Goal: Check status: Check status

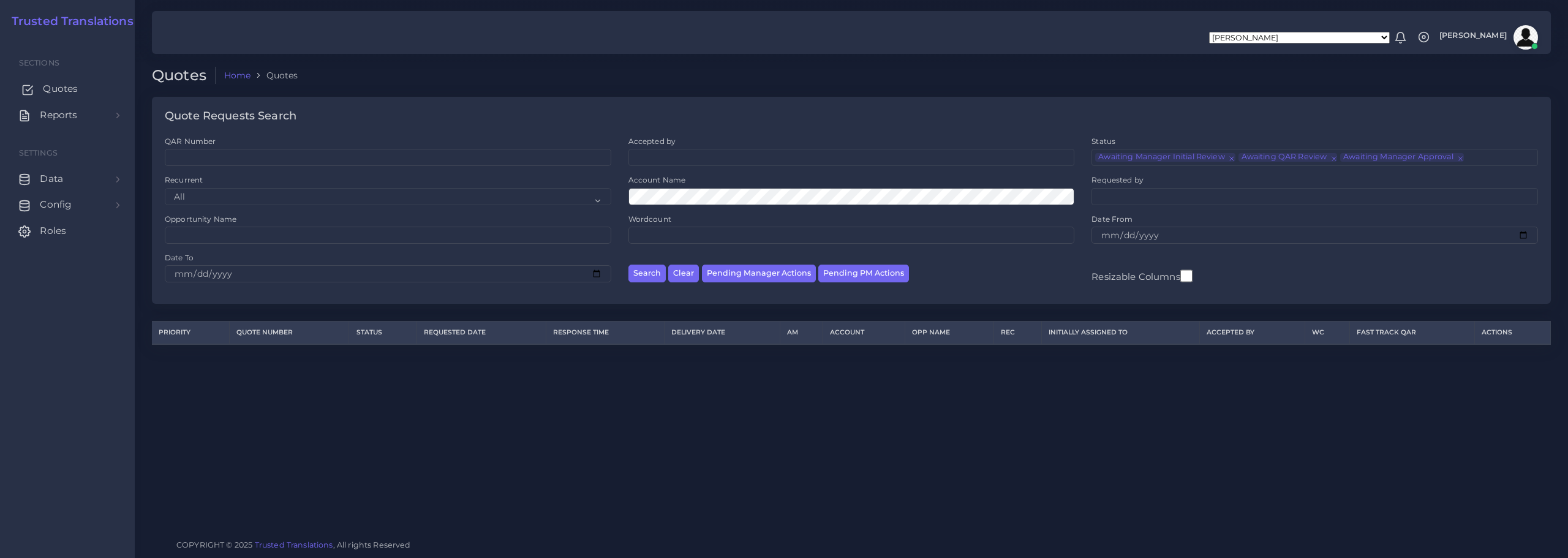
click at [54, 87] on span "Quotes" at bounding box center [60, 89] width 35 height 14
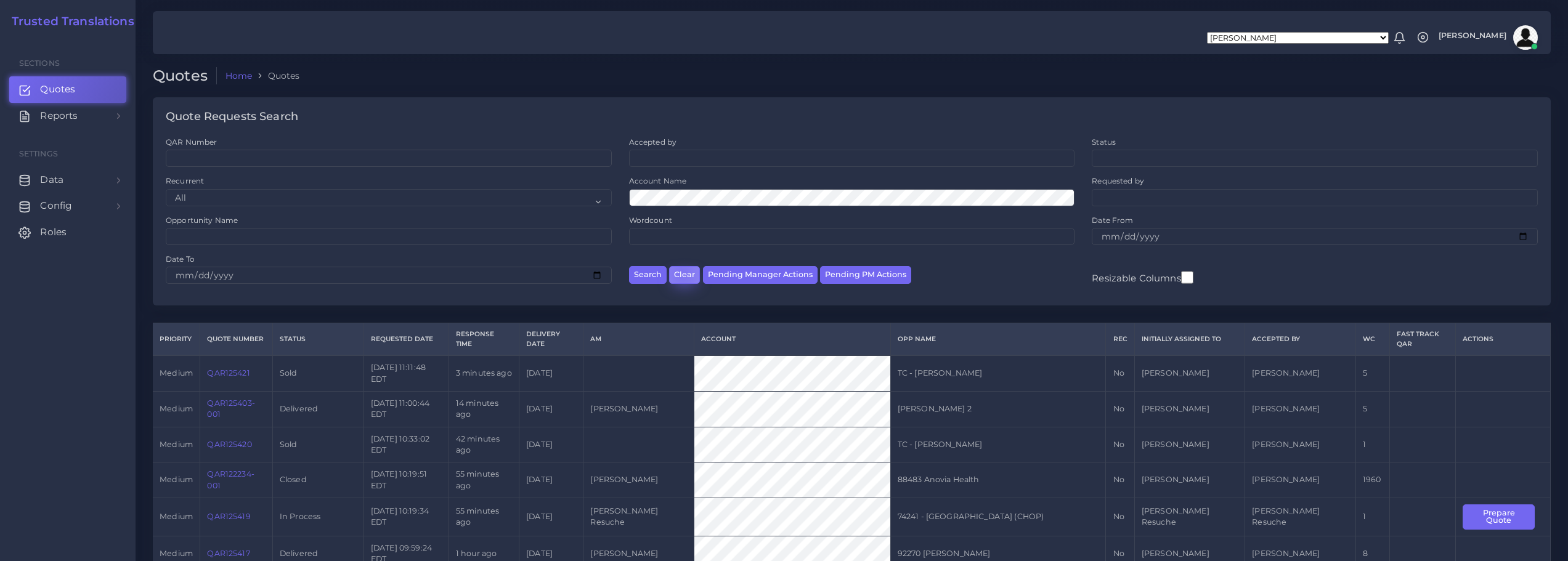
click at [682, 273] on button "Clear" at bounding box center [684, 275] width 31 height 18
click at [248, 199] on select "All No Yes" at bounding box center [388, 197] width 446 height 17
select select "1"
click at [166, 189] on select "All No Yes" at bounding box center [388, 197] width 446 height 17
click at [629, 266] on button "Search" at bounding box center [647, 275] width 38 height 18
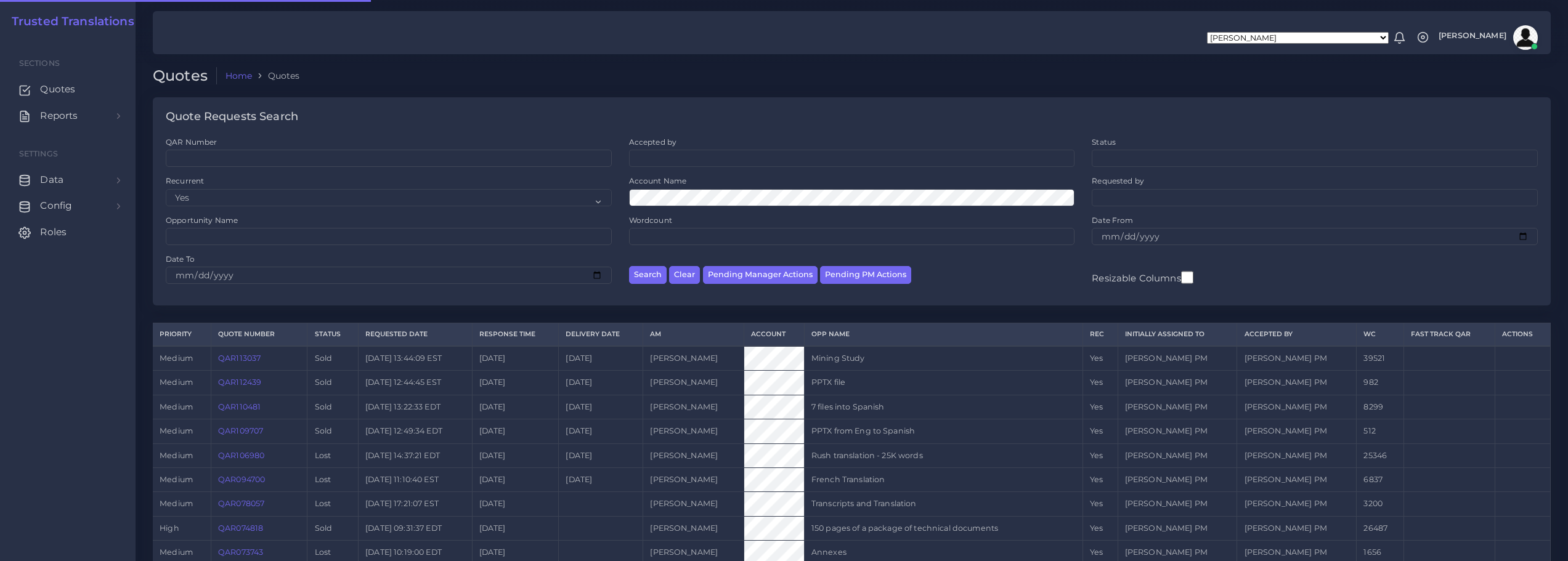
select select "1"
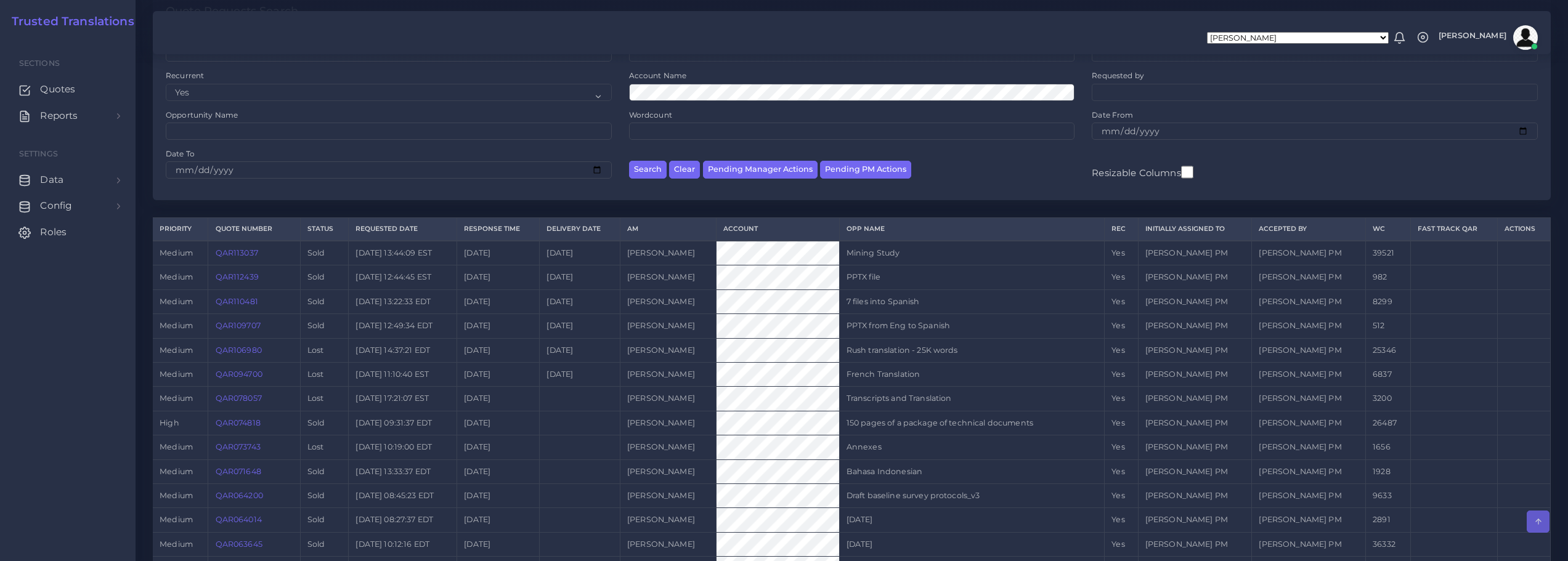
scroll to position [55, 0]
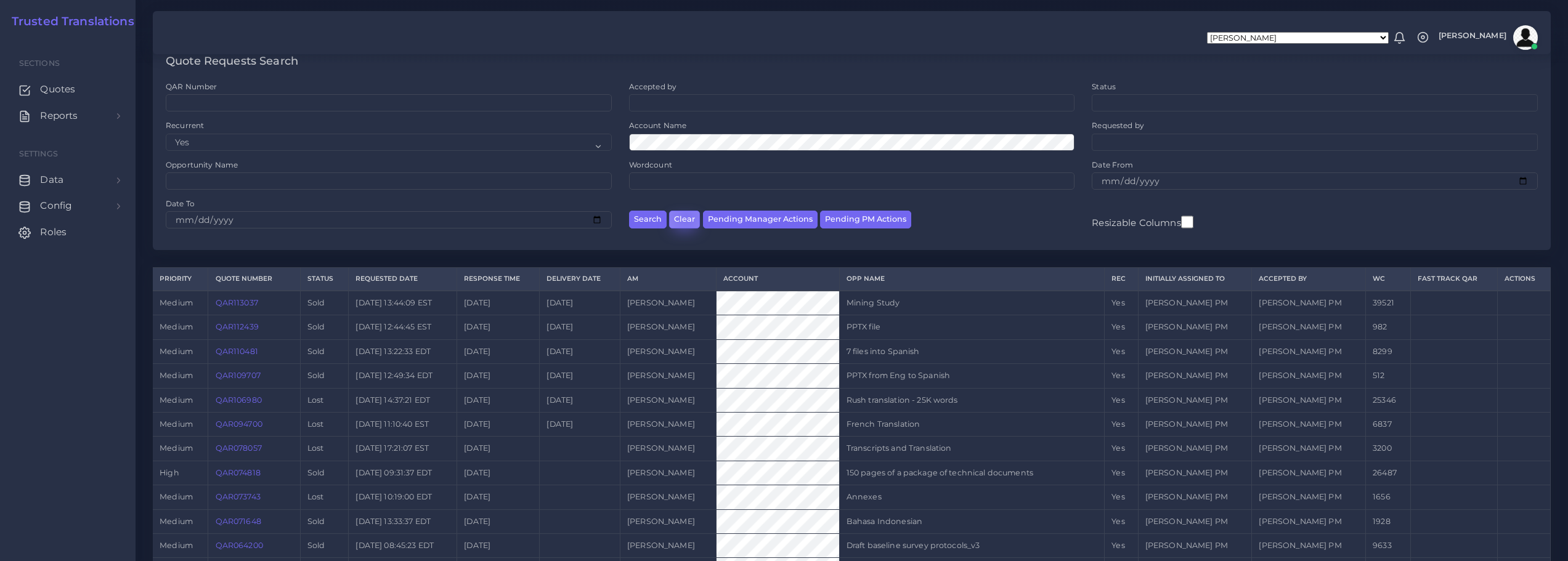
click at [686, 218] on button "Clear" at bounding box center [684, 219] width 31 height 18
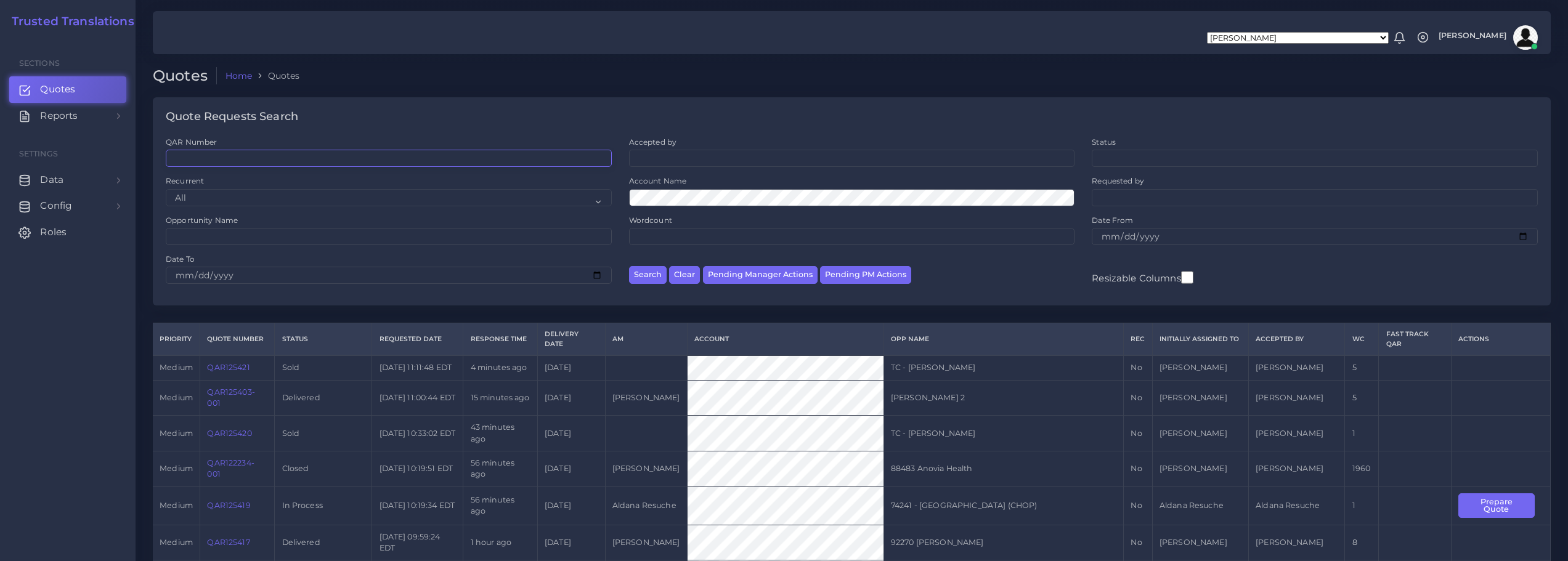
click at [309, 157] on input "QAR Number" at bounding box center [388, 158] width 446 height 17
click at [307, 157] on input "QAR Number" at bounding box center [388, 158] width 446 height 17
paste input "QAR122560"
type input "QAR122560"
click at [646, 273] on button "Search" at bounding box center [647, 275] width 38 height 18
